Goal: Information Seeking & Learning: Learn about a topic

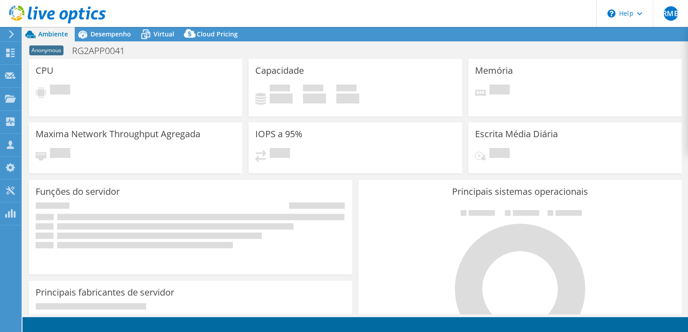
select select "USD"
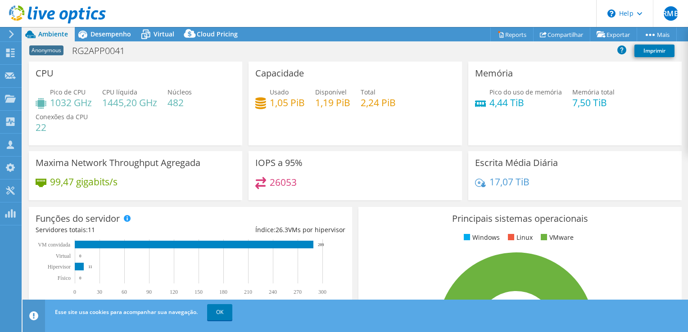
click at [111, 100] on h4 "1445,20 GHz" at bounding box center [129, 103] width 55 height 10
drag, startPoint x: 111, startPoint y: 100, endPoint x: 124, endPoint y: 105, distance: 14.2
click at [124, 105] on h4 "1445,20 GHz" at bounding box center [129, 103] width 55 height 10
click at [107, 108] on h4 "1445,20 GHz" at bounding box center [129, 103] width 55 height 10
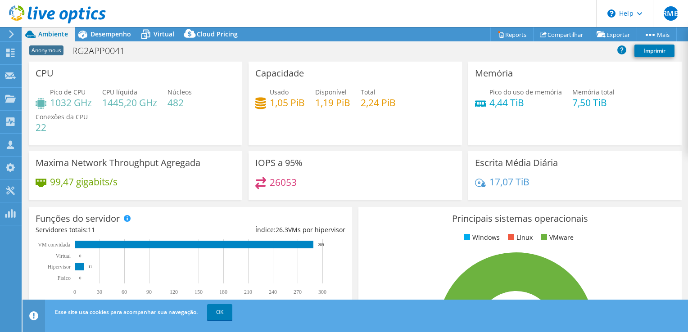
click at [118, 102] on h4 "1445,20 GHz" at bounding box center [129, 103] width 55 height 10
drag, startPoint x: 118, startPoint y: 102, endPoint x: 107, endPoint y: 116, distance: 17.0
click at [107, 116] on div "Pico de CPU 1032 GHz CPU líquida 1445,20 GHz Núcleos 482 Conexões da CPU 22" at bounding box center [136, 114] width 200 height 54
click at [168, 101] on div "Pico de CPU 1032 GHz CPU líquida 1445,20 GHz Núcleos 482 Conexões da CPU 22" at bounding box center [136, 114] width 200 height 54
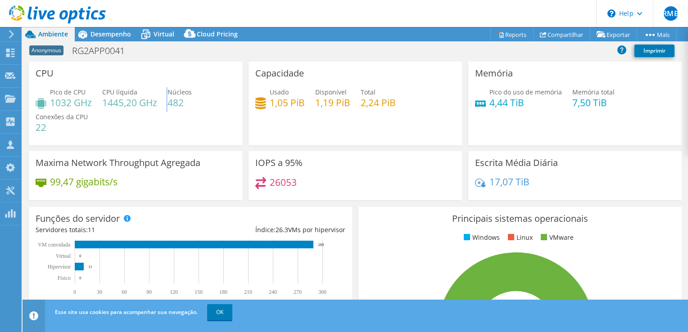
click at [168, 101] on div "Pico de CPU 1032 GHz CPU líquida 1445,20 GHz Núcleos 482 Conexões da CPU 22" at bounding box center [136, 114] width 200 height 54
click at [184, 101] on h4 "482" at bounding box center [180, 103] width 24 height 10
click at [182, 103] on h4 "482" at bounding box center [180, 103] width 24 height 10
drag, startPoint x: 182, startPoint y: 103, endPoint x: 165, endPoint y: 118, distance: 22.3
click at [165, 118] on div "Pico de CPU 1032 GHz CPU líquida 1445,20 GHz Núcleos 482 Conexões da CPU 22" at bounding box center [136, 114] width 200 height 54
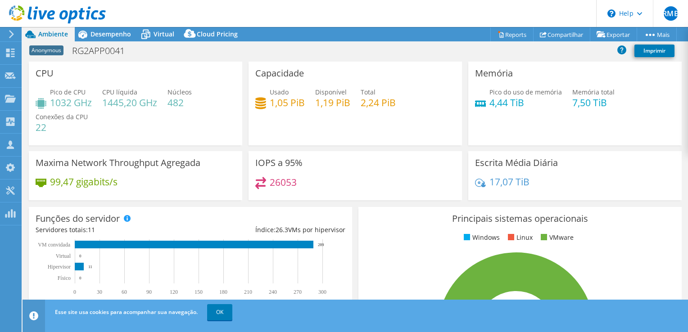
click at [49, 120] on span "Conexões da CPU" at bounding box center [62, 117] width 52 height 9
click at [107, 36] on span "Desempenho" at bounding box center [111, 34] width 41 height 9
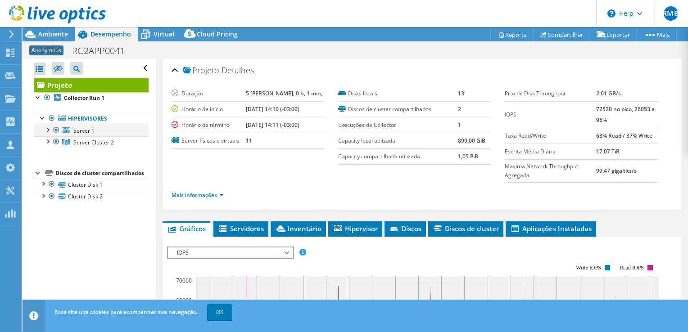
click at [56, 129] on div at bounding box center [56, 130] width 9 height 11
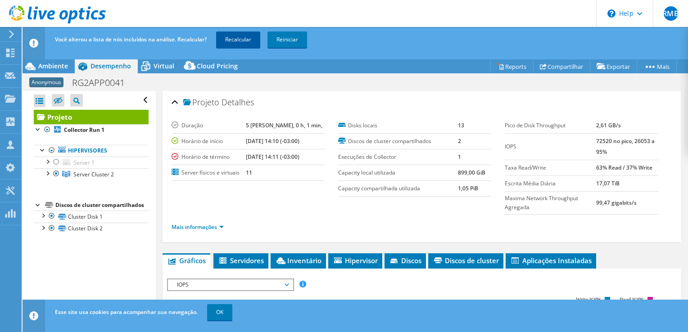
click at [235, 40] on link "Recalcular" at bounding box center [238, 40] width 44 height 16
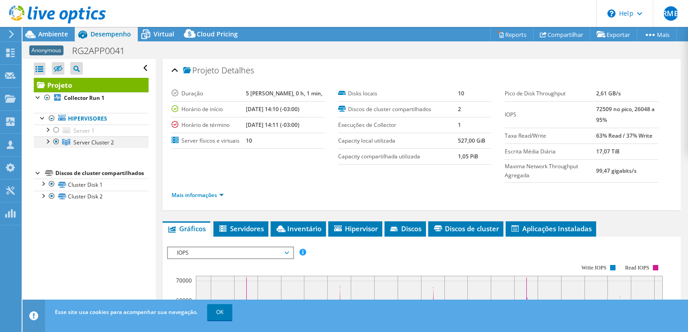
click at [47, 142] on div at bounding box center [47, 140] width 9 height 9
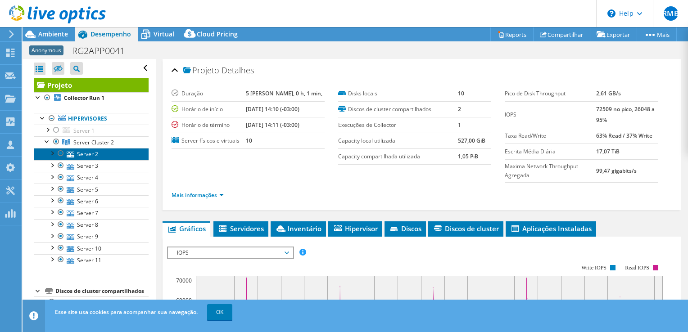
click at [103, 152] on link "Server 2" at bounding box center [91, 154] width 115 height 12
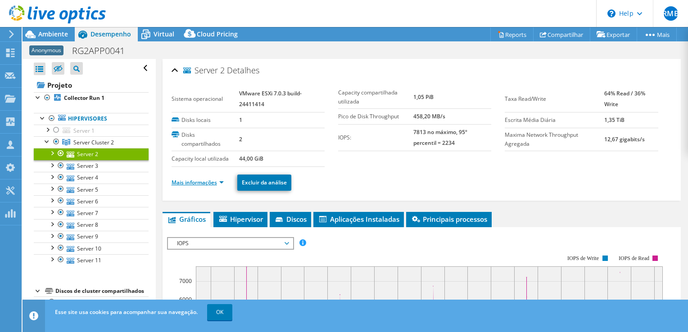
click at [201, 181] on link "Mais informações" at bounding box center [198, 183] width 52 height 8
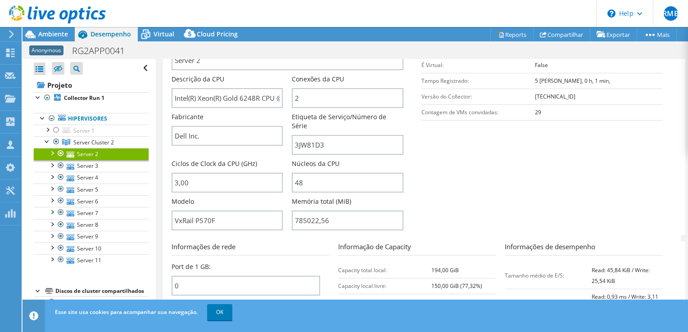
scroll to position [225, 0]
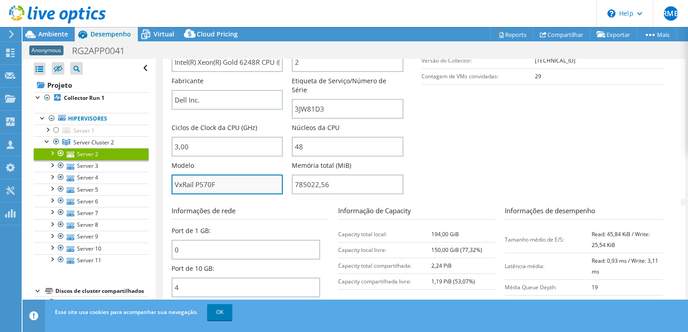
click at [259, 175] on input "VxRail P570F" at bounding box center [228, 185] width 112 height 20
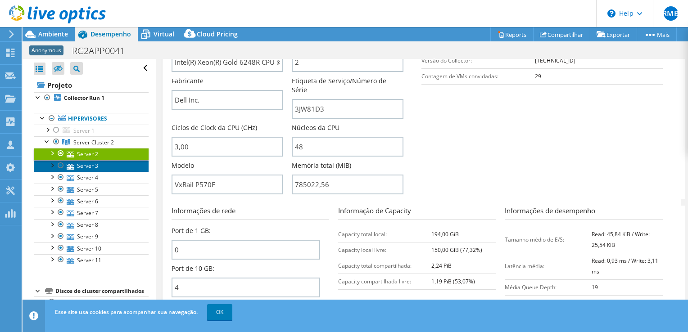
click at [93, 163] on link "Server 3" at bounding box center [91, 166] width 115 height 12
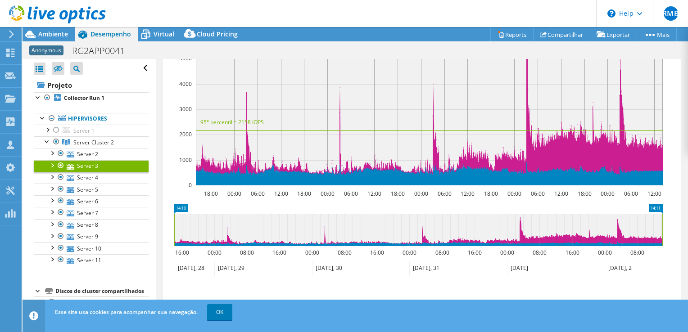
scroll to position [204, 0]
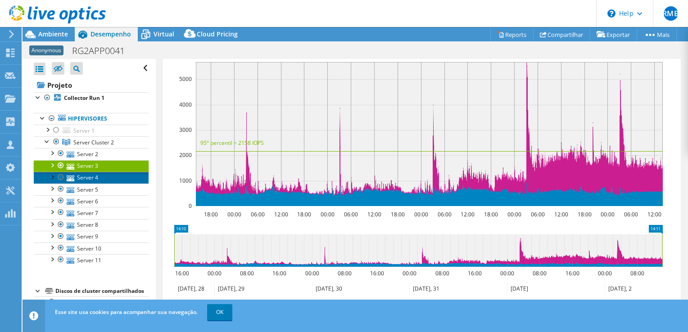
click at [89, 178] on link "Server 4" at bounding box center [91, 178] width 115 height 12
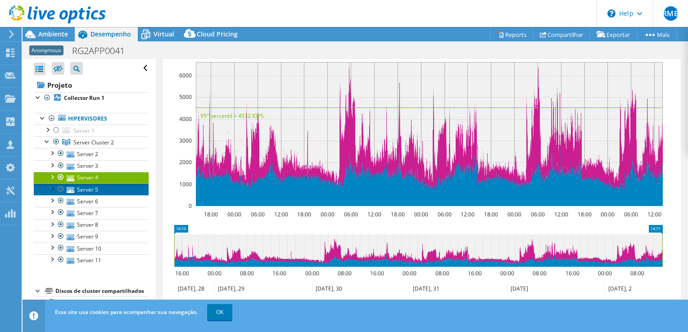
click at [91, 191] on link "Server 5" at bounding box center [91, 190] width 115 height 12
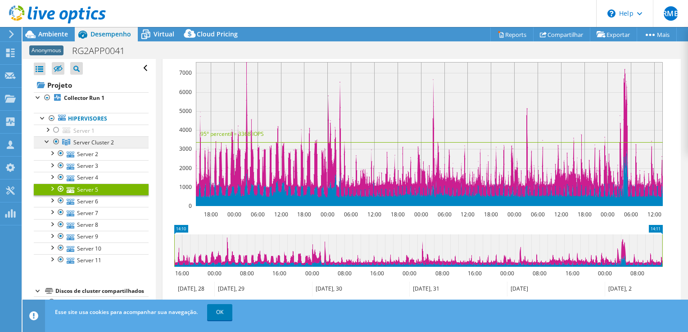
click at [95, 141] on span "Server Cluster 2" at bounding box center [93, 143] width 41 height 8
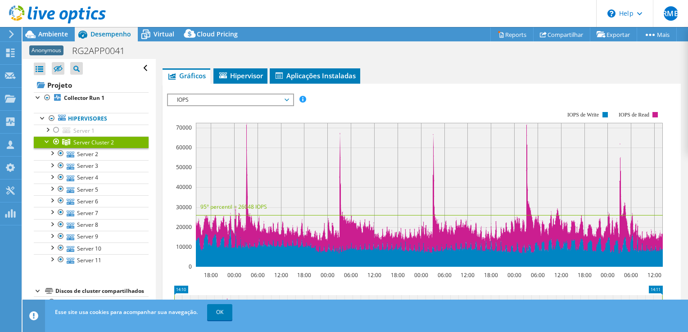
scroll to position [47, 0]
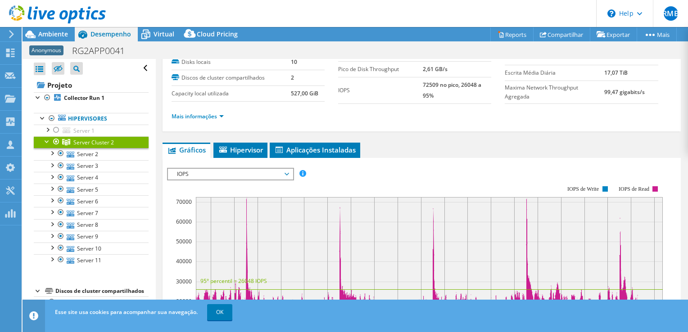
click at [225, 172] on span "IOPS" at bounding box center [231, 174] width 116 height 11
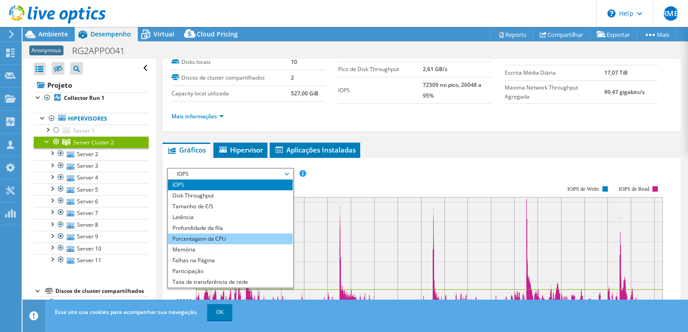
click at [217, 237] on li "Porcentagem da CPU" at bounding box center [230, 239] width 125 height 11
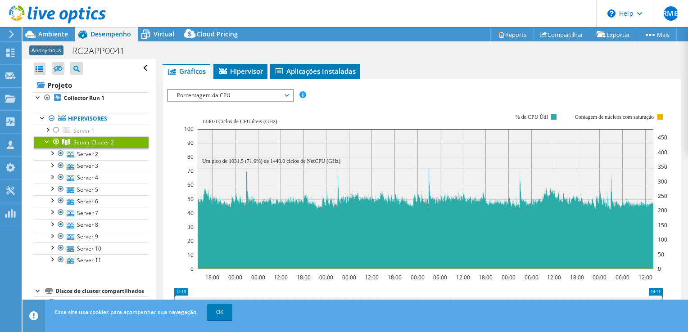
scroll to position [137, 0]
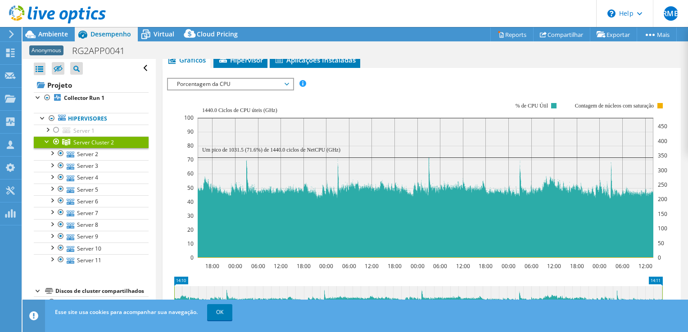
click at [109, 31] on span "Desempenho" at bounding box center [111, 34] width 41 height 9
click at [54, 36] on span "Ambiente" at bounding box center [53, 34] width 30 height 9
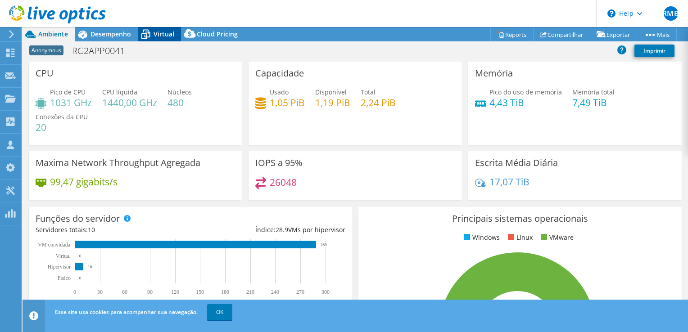
click at [169, 34] on span "Virtual" at bounding box center [164, 34] width 21 height 9
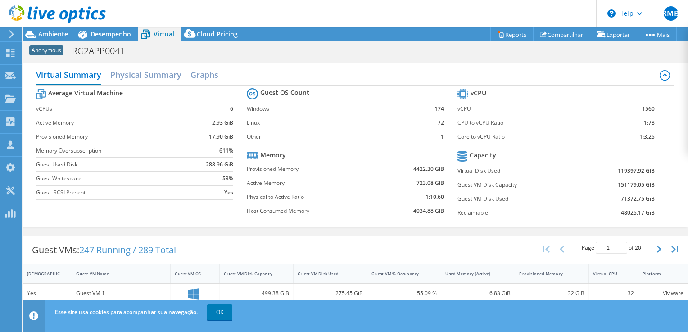
click at [621, 198] on b "71372.75 GiB" at bounding box center [638, 199] width 34 height 9
drag, startPoint x: 618, startPoint y: 198, endPoint x: 608, endPoint y: 199, distance: 10.0
click at [608, 199] on td "71372.75 GiB" at bounding box center [619, 199] width 72 height 14
click at [621, 199] on b "71372.75 GiB" at bounding box center [638, 199] width 34 height 9
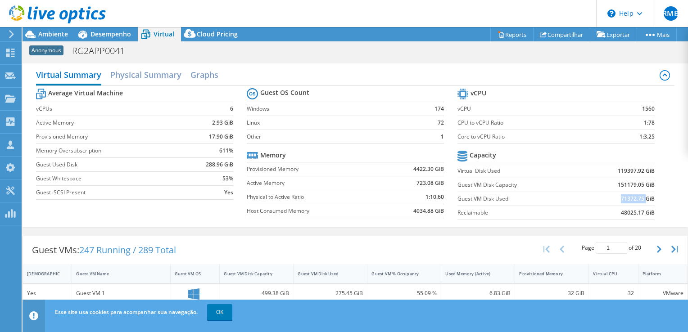
click at [621, 199] on b "71372.75 GiB" at bounding box center [638, 199] width 34 height 9
click at [575, 196] on label "Guest VM Disk Used" at bounding box center [520, 199] width 125 height 9
click at [607, 195] on td "71372.75 GiB" at bounding box center [619, 199] width 72 height 14
click at [32, 33] on icon at bounding box center [30, 35] width 10 height 8
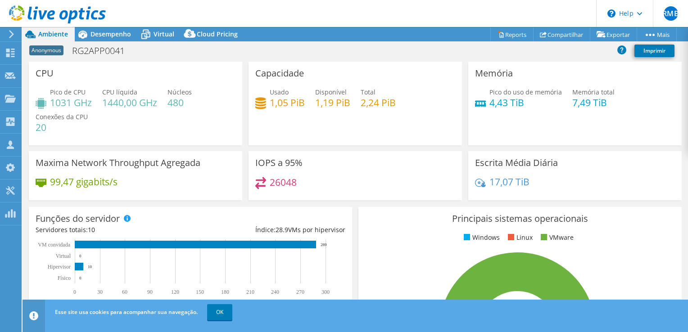
click at [297, 99] on h4 "1,05 PiB" at bounding box center [287, 103] width 35 height 10
drag, startPoint x: 297, startPoint y: 99, endPoint x: 279, endPoint y: 104, distance: 18.1
click at [279, 104] on h4 "1,05 PiB" at bounding box center [287, 103] width 35 height 10
drag, startPoint x: 302, startPoint y: 104, endPoint x: 268, endPoint y: 104, distance: 34.7
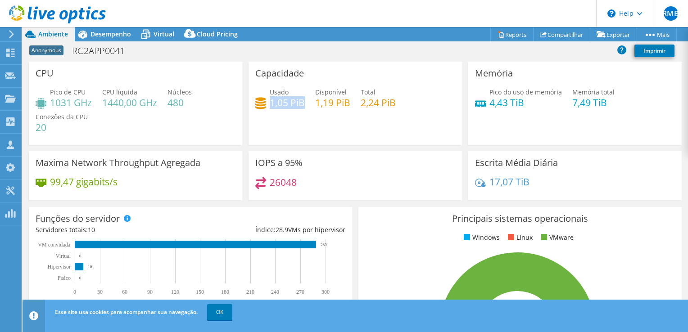
click at [270, 104] on h4 "1,05 PiB" at bounding box center [287, 103] width 35 height 10
drag, startPoint x: 388, startPoint y: 102, endPoint x: 352, endPoint y: 101, distance: 35.6
click at [352, 101] on div "Usado 1,05 PiB Disponível 1,19 PiB Total 2,24 PiB" at bounding box center [355, 101] width 200 height 29
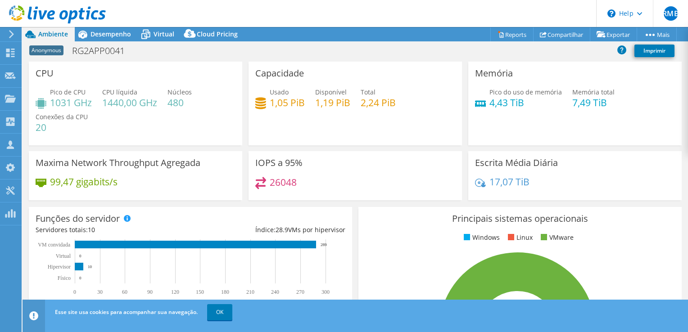
drag, startPoint x: 352, startPoint y: 101, endPoint x: 285, endPoint y: 131, distance: 73.6
click at [285, 131] on div "Capacidade Usado 1,05 PiB Disponível 1,19 PiB Total 2,24 PiB" at bounding box center [356, 104] width 214 height 84
drag, startPoint x: 306, startPoint y: 177, endPoint x: 297, endPoint y: 184, distance: 10.9
click at [302, 180] on div "26048" at bounding box center [355, 186] width 200 height 19
click at [279, 182] on h4 "26048" at bounding box center [283, 182] width 27 height 10
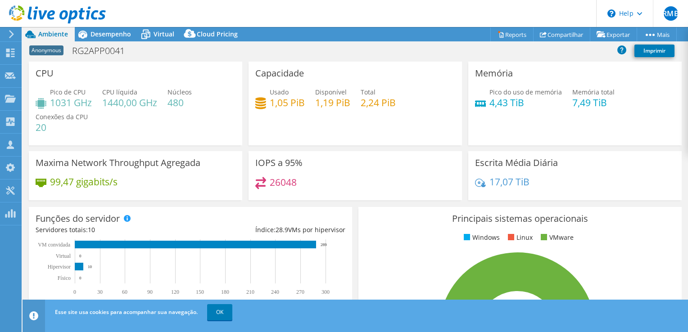
click at [280, 181] on h4 "26048" at bounding box center [283, 182] width 27 height 10
click at [312, 185] on div "26048" at bounding box center [355, 186] width 200 height 19
click at [231, 134] on div "Pico de CPU 1031 GHz CPU líquida 1440,00 GHz Núcleos 480 Conexões da CPU 20" at bounding box center [136, 114] width 200 height 54
click at [148, 114] on div "Pico de CPU 1031 GHz CPU líquida 1440,00 GHz Núcleos 480 Conexões da CPU 20" at bounding box center [136, 114] width 200 height 54
drag, startPoint x: 187, startPoint y: 103, endPoint x: 166, endPoint y: 100, distance: 20.9
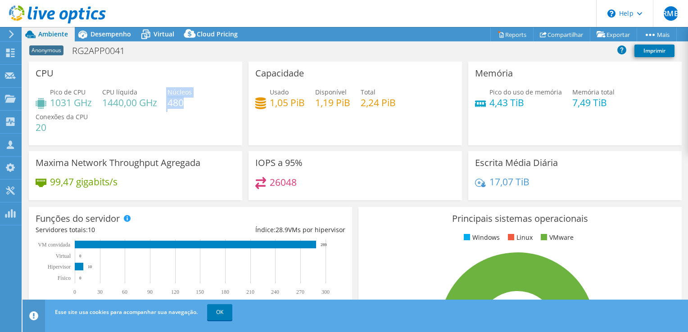
click at [166, 100] on div "Pico de CPU 1031 GHz CPU líquida 1440,00 GHz Núcleos 480 Conexões da CPU 20" at bounding box center [136, 114] width 200 height 54
drag, startPoint x: 166, startPoint y: 100, endPoint x: 186, endPoint y: 104, distance: 20.6
click at [186, 104] on h4 "480" at bounding box center [180, 103] width 24 height 10
drag, startPoint x: 186, startPoint y: 104, endPoint x: 169, endPoint y: 105, distance: 17.2
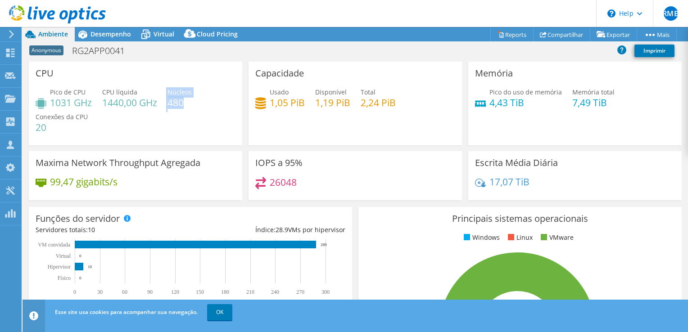
click at [169, 105] on h4 "480" at bounding box center [180, 103] width 24 height 10
click at [195, 104] on div "Pico de CPU 1031 GHz CPU líquida 1440,00 GHz Núcleos 480 Conexões da CPU 20" at bounding box center [136, 114] width 200 height 54
click at [113, 36] on span "Desempenho" at bounding box center [111, 34] width 41 height 9
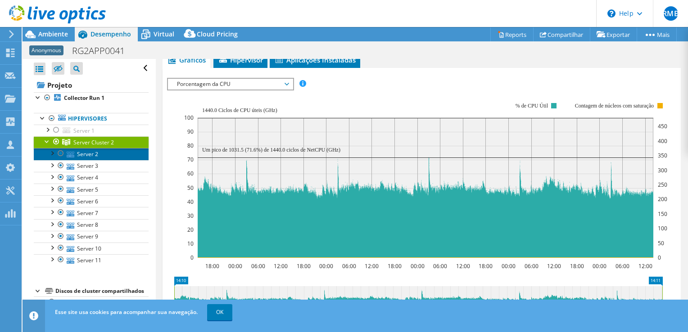
click at [99, 156] on link "Server 2" at bounding box center [91, 154] width 115 height 12
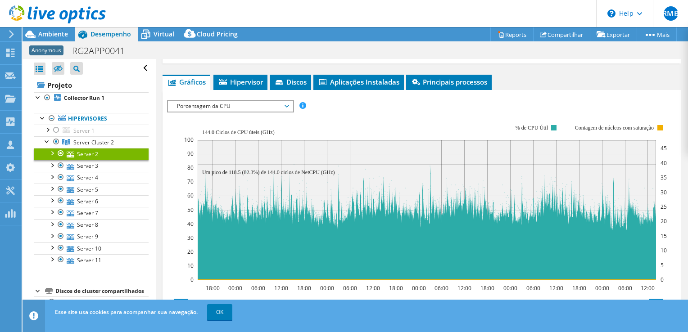
scroll to position [159, 0]
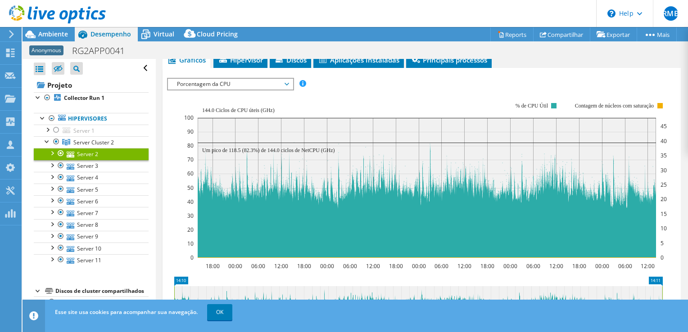
click at [50, 152] on div at bounding box center [51, 152] width 9 height 9
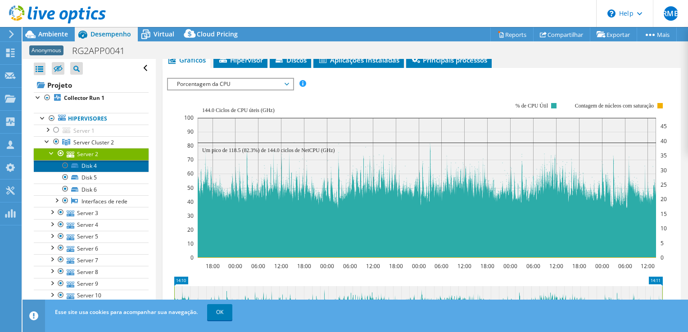
click at [100, 166] on link "Disk 4" at bounding box center [91, 166] width 115 height 12
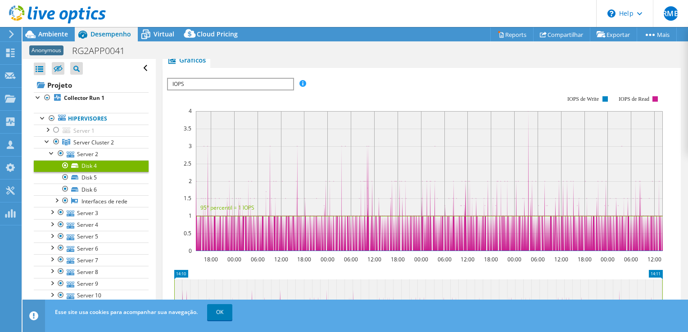
scroll to position [0, 0]
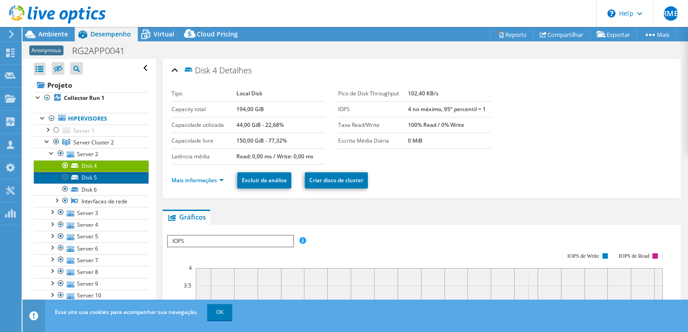
click at [95, 178] on link "Disk 5" at bounding box center [91, 178] width 115 height 12
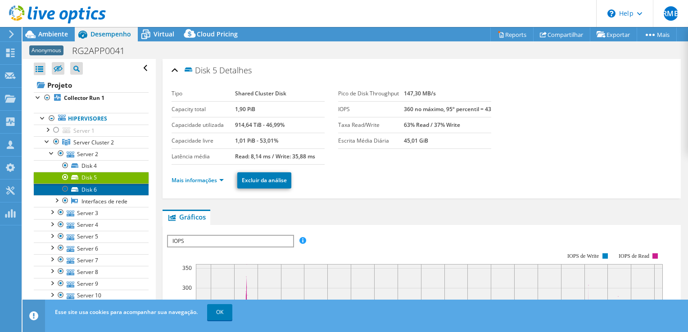
click at [94, 190] on link "Disk 6" at bounding box center [91, 190] width 115 height 12
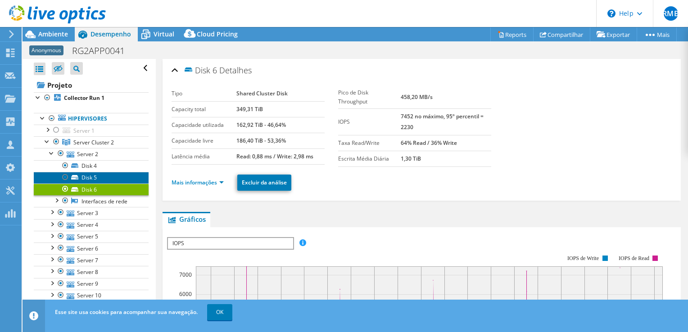
click at [109, 179] on link "Disk 5" at bounding box center [91, 178] width 115 height 12
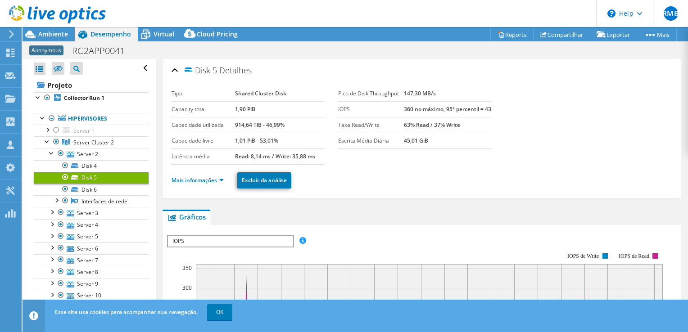
select select "USD"
click at [104, 191] on link "Disk 6" at bounding box center [91, 190] width 115 height 12
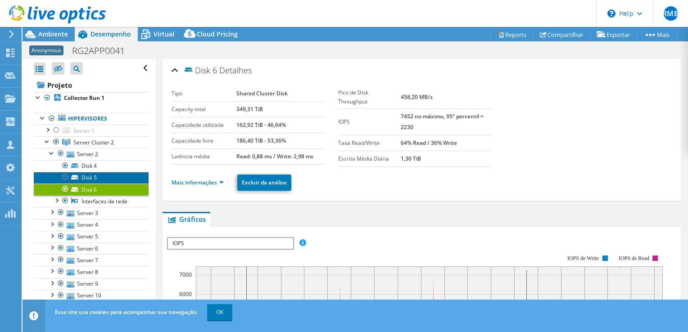
click at [107, 177] on link "Disk 5" at bounding box center [91, 178] width 115 height 12
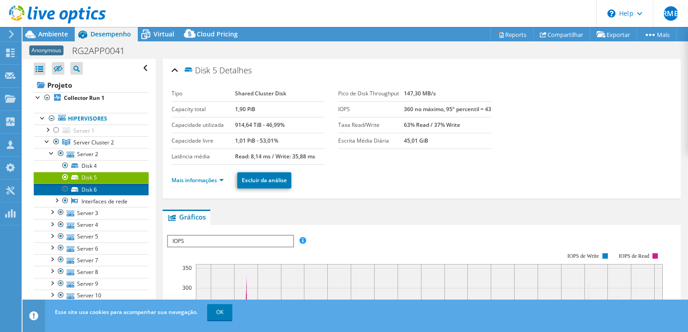
click at [102, 188] on link "Disk 6" at bounding box center [91, 190] width 115 height 12
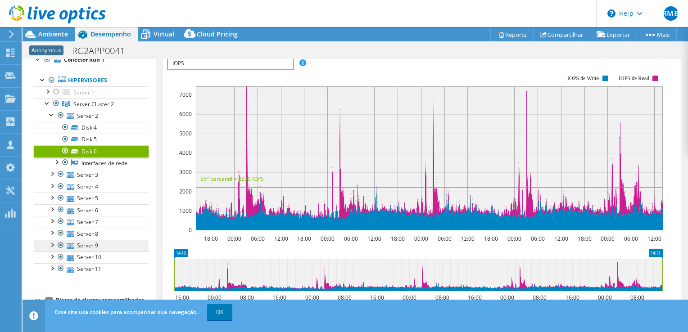
scroll to position [73, 0]
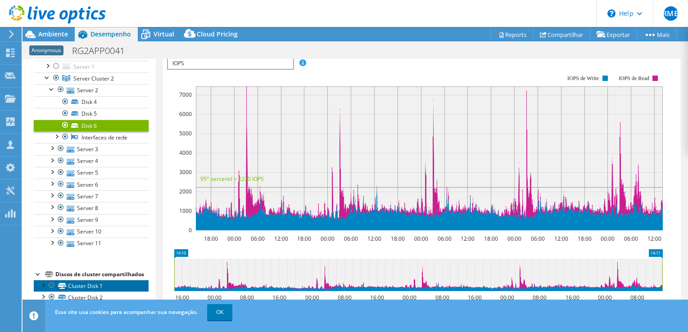
click at [94, 288] on link "Cluster Disk 1" at bounding box center [91, 286] width 115 height 12
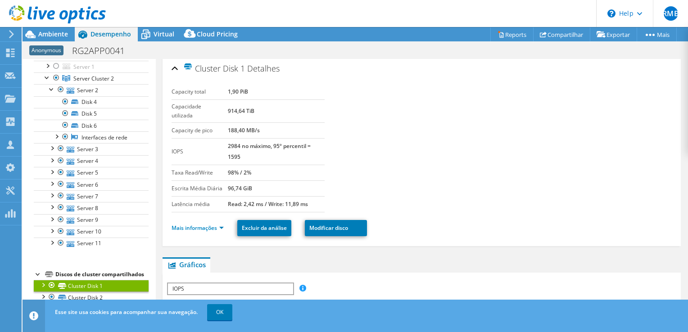
scroll to position [0, 0]
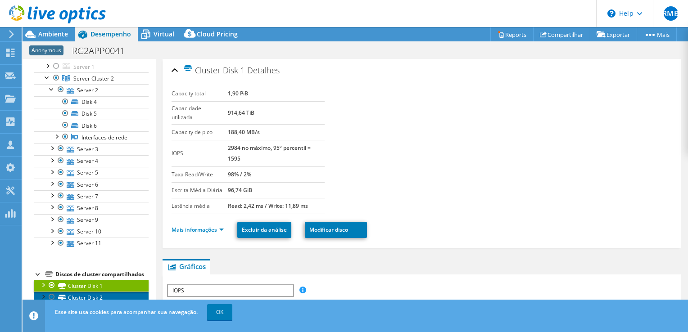
click at [88, 298] on link "Cluster Disk 2" at bounding box center [91, 298] width 115 height 12
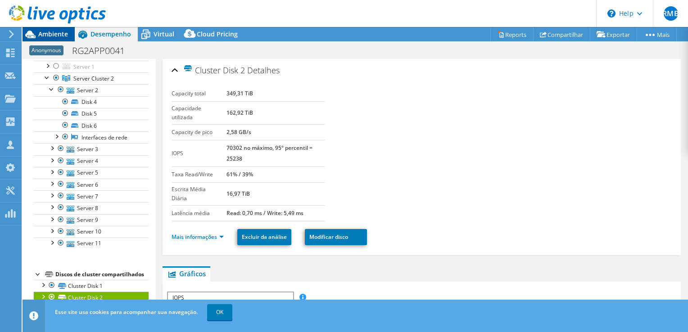
click at [50, 36] on span "Ambiente" at bounding box center [53, 34] width 30 height 9
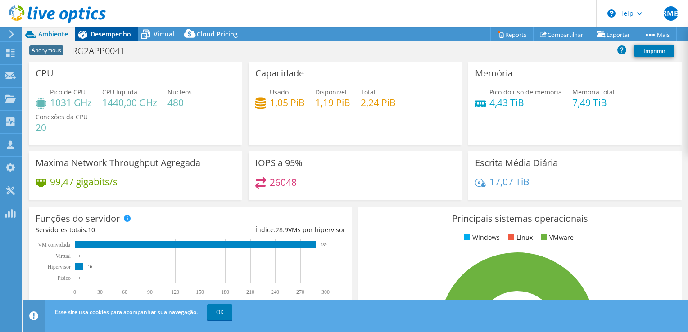
click at [105, 35] on span "Desempenho" at bounding box center [111, 34] width 41 height 9
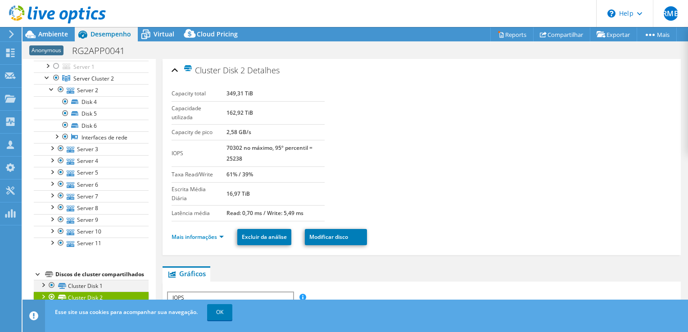
click at [51, 286] on div at bounding box center [51, 285] width 9 height 11
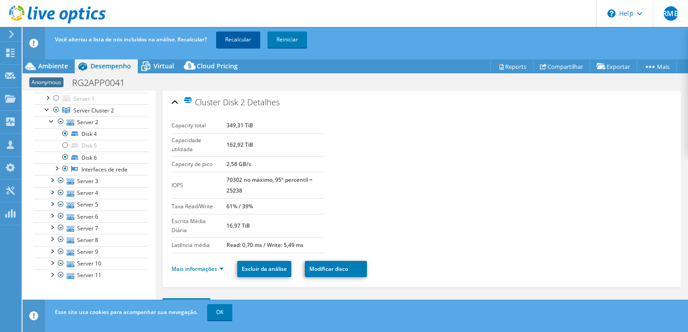
click at [243, 37] on link "Recalcular" at bounding box center [238, 40] width 44 height 16
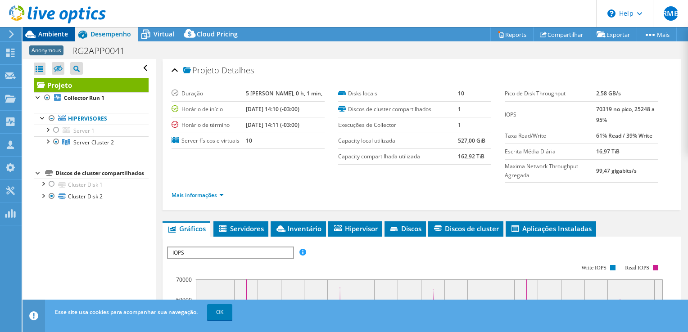
click at [50, 34] on span "Ambiente" at bounding box center [53, 34] width 30 height 9
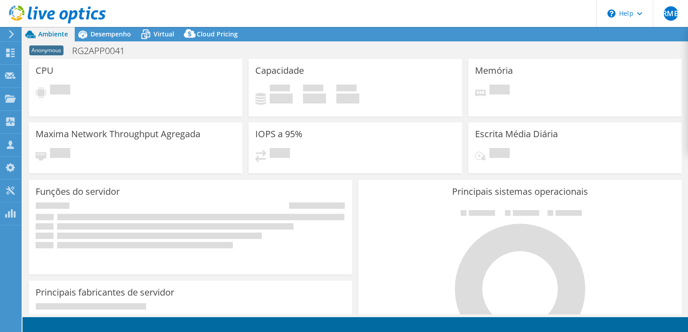
select select "USD"
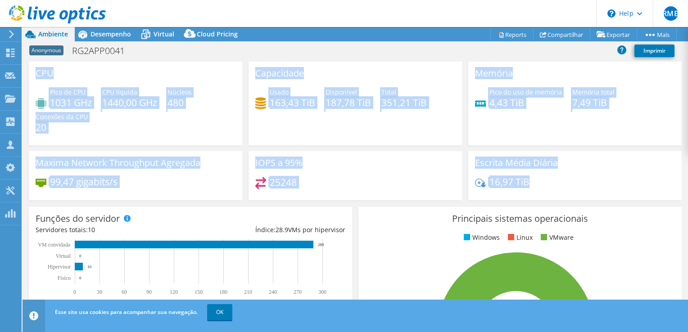
drag, startPoint x: 534, startPoint y: 183, endPoint x: 36, endPoint y: 73, distance: 509.7
click at [36, 73] on div "CPU Pico de CPU 1031 GHz CPU líquida 1440,00 GHz Núcleos 480 Conexões da CPU 20…" at bounding box center [355, 134] width 659 height 145
drag, startPoint x: 36, startPoint y: 73, endPoint x: 52, endPoint y: 73, distance: 15.8
click at [52, 73] on h3 "CPU" at bounding box center [45, 73] width 18 height 10
click at [76, 83] on div "CPU Pico de CPU 1031 GHz CPU líquida 1440,00 GHz Núcleos 480 Conexões da CPU 20" at bounding box center [136, 104] width 214 height 84
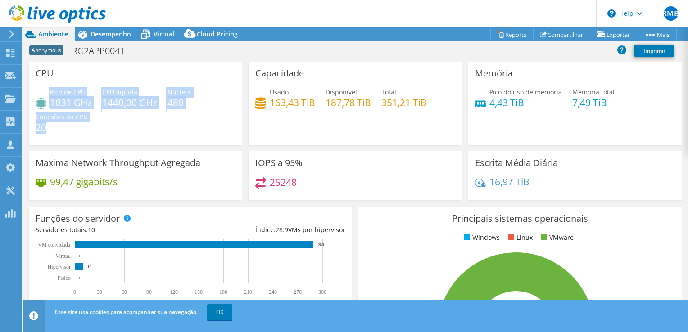
drag, startPoint x: 62, startPoint y: 131, endPoint x: 34, endPoint y: 104, distance: 39.2
click at [34, 104] on div "CPU Pico de CPU 1031 GHz CPU líquida 1440,00 GHz Núcleos 480 Conexões da CPU 20" at bounding box center [136, 104] width 214 height 84
drag, startPoint x: 34, startPoint y: 104, endPoint x: 68, endPoint y: 104, distance: 33.8
click at [68, 104] on h4 "1031 GHz" at bounding box center [71, 103] width 42 height 10
click at [78, 101] on h4 "1031 GHz" at bounding box center [71, 103] width 42 height 10
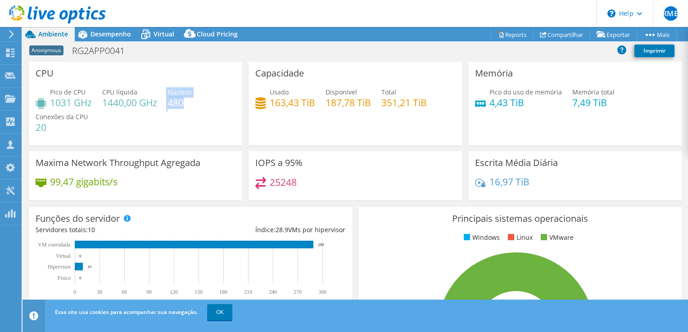
drag, startPoint x: 188, startPoint y: 104, endPoint x: 164, endPoint y: 103, distance: 24.3
click at [164, 103] on div "Pico de CPU 1031 GHz CPU líquida 1440,00 GHz Núcleos 480 Conexões da CPU 20" at bounding box center [136, 114] width 200 height 54
drag, startPoint x: 164, startPoint y: 103, endPoint x: 96, endPoint y: 116, distance: 69.3
click at [96, 116] on div "Pico de CPU 1031 GHz CPU líquida 1440,00 GHz Núcleos 480 Conexões da CPU 20" at bounding box center [136, 114] width 200 height 54
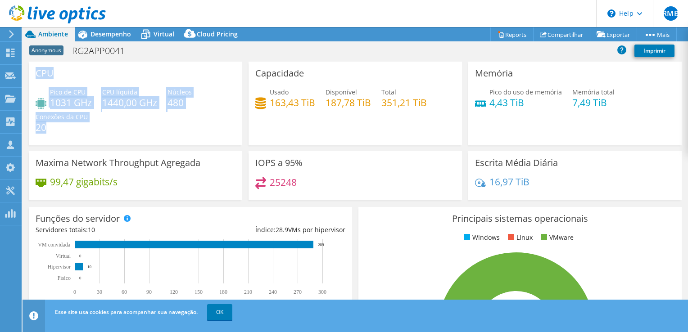
drag, startPoint x: 54, startPoint y: 130, endPoint x: 34, endPoint y: 69, distance: 63.5
click at [34, 69] on div "CPU Pico de CPU 1031 GHz CPU líquida 1440,00 GHz Núcleos 480 Conexões da CPU 20" at bounding box center [136, 104] width 214 height 84
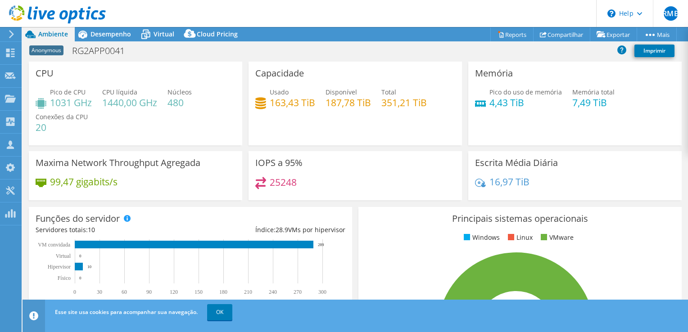
click at [34, 69] on div "CPU Pico de CPU 1031 GHz CPU líquida 1440,00 GHz Núcleos 480 Conexões da CPU 20" at bounding box center [136, 104] width 214 height 84
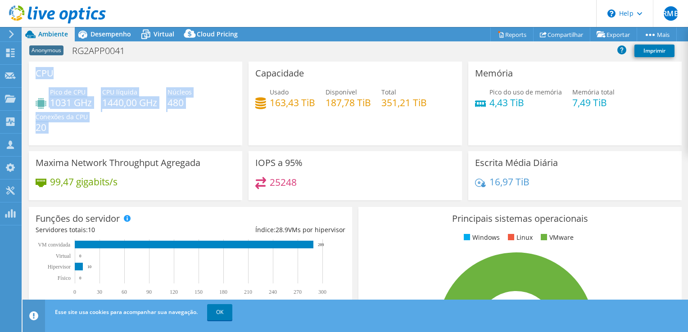
drag, startPoint x: 34, startPoint y: 69, endPoint x: 212, endPoint y: 118, distance: 184.0
click at [212, 118] on div "CPU Pico de CPU 1031 GHz CPU líquida 1440,00 GHz Núcleos 480 Conexões da CPU 20" at bounding box center [136, 104] width 214 height 84
drag, startPoint x: 209, startPoint y: 118, endPoint x: 146, endPoint y: 121, distance: 62.2
click at [146, 121] on div "Pico de CPU 1031 GHz CPU líquida 1440,00 GHz Núcleos 480 Conexões da CPU 20" at bounding box center [136, 114] width 200 height 54
click at [115, 124] on div "Pico de CPU 1031 GHz CPU líquida 1440,00 GHz Núcleos 480 Conexões da CPU 20" at bounding box center [136, 114] width 200 height 54
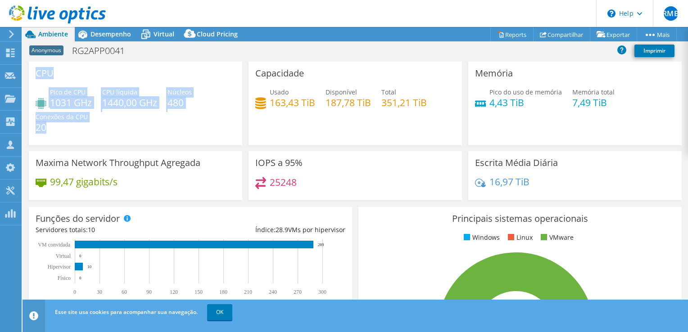
drag, startPoint x: 50, startPoint y: 129, endPoint x: 36, endPoint y: 72, distance: 59.0
click at [36, 72] on div "CPU Pico de CPU 1031 GHz CPU líquida 1440,00 GHz Núcleos 480 Conexões da CPU 20" at bounding box center [136, 104] width 214 height 84
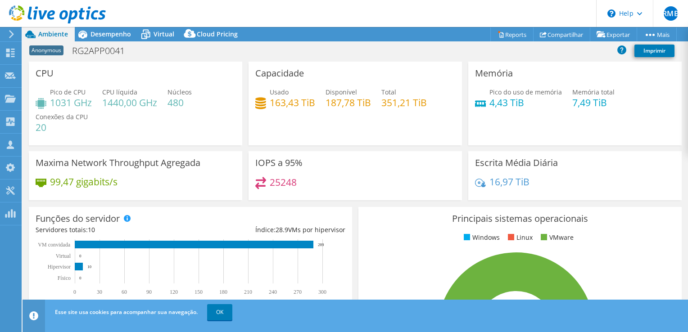
drag, startPoint x: 36, startPoint y: 72, endPoint x: 107, endPoint y: 119, distance: 85.7
click at [107, 119] on div "Pico de CPU 1031 GHz CPU líquida 1440,00 GHz Núcleos 480 Conexões da CPU 20" at bounding box center [136, 114] width 200 height 54
drag, startPoint x: 533, startPoint y: 183, endPoint x: 520, endPoint y: 192, distance: 15.6
click at [520, 192] on div "16,97 TiB" at bounding box center [575, 186] width 200 height 19
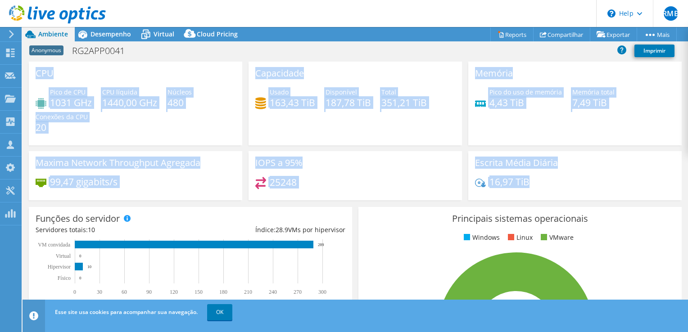
drag, startPoint x: 531, startPoint y: 184, endPoint x: 34, endPoint y: 64, distance: 511.2
click at [34, 64] on div "CPU Pico de CPU 1031 GHz CPU líquida 1440,00 GHz Núcleos 480 Conexões da CPU 20…" at bounding box center [355, 134] width 659 height 145
drag, startPoint x: 34, startPoint y: 64, endPoint x: 69, endPoint y: 78, distance: 37.6
click at [69, 78] on div "CPU Pico de CPU 1031 GHz CPU líquida 1440,00 GHz Núcleos 480 Conexões da CPU 20" at bounding box center [136, 104] width 214 height 84
